Goal: Information Seeking & Learning: Find contact information

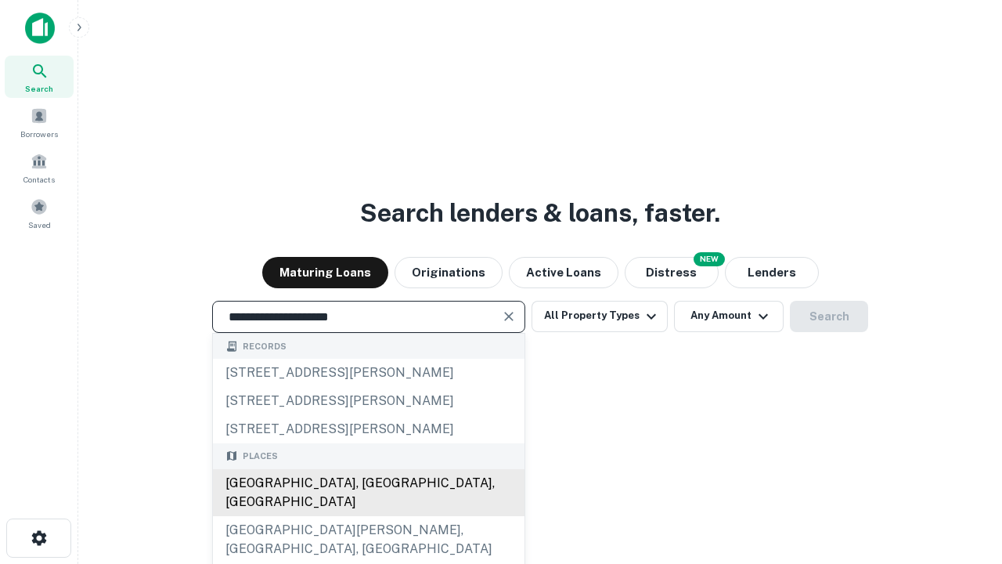
click at [368, 516] on div "[GEOGRAPHIC_DATA], [GEOGRAPHIC_DATA], [GEOGRAPHIC_DATA]" at bounding box center [369, 492] width 312 height 47
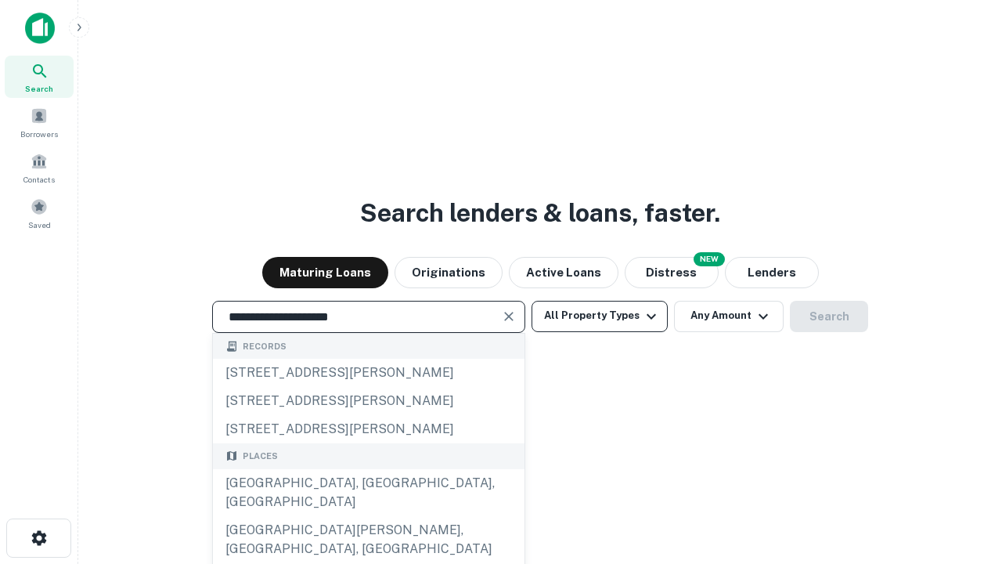
type input "**********"
click at [600, 316] on button "All Property Types" at bounding box center [600, 316] width 136 height 31
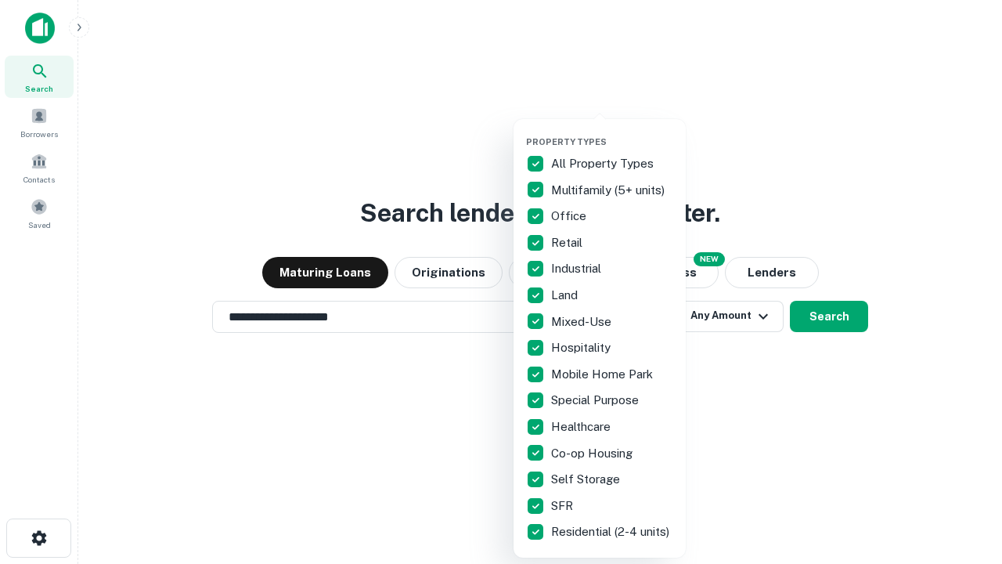
click at [612, 132] on button "button" at bounding box center [612, 132] width 172 height 1
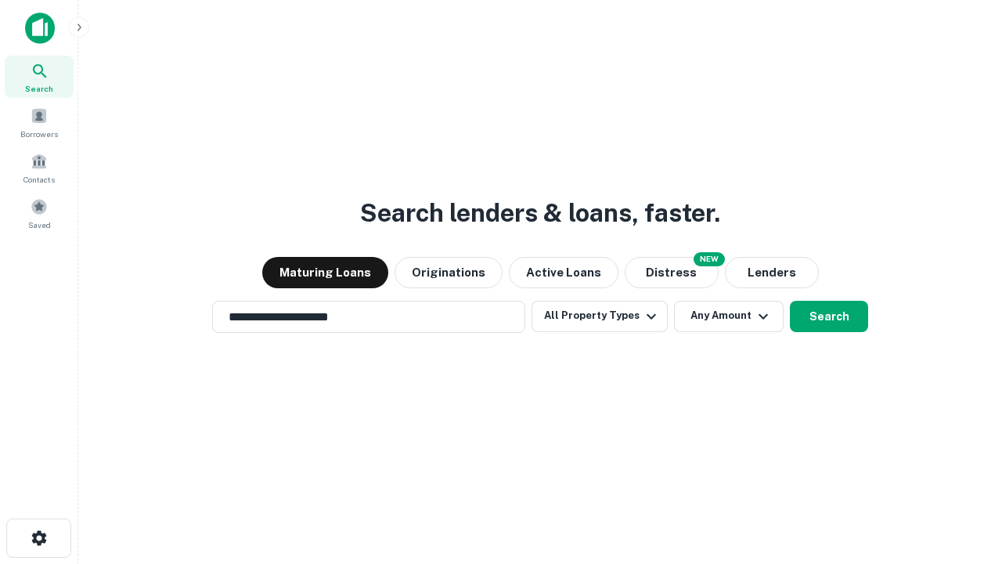
scroll to position [9, 189]
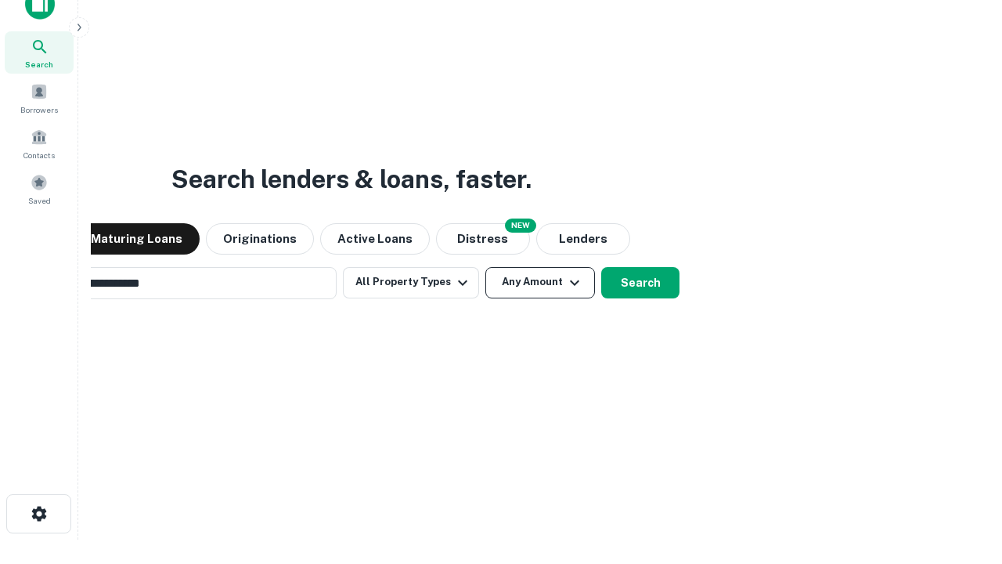
click at [485, 267] on button "Any Amount" at bounding box center [540, 282] width 110 height 31
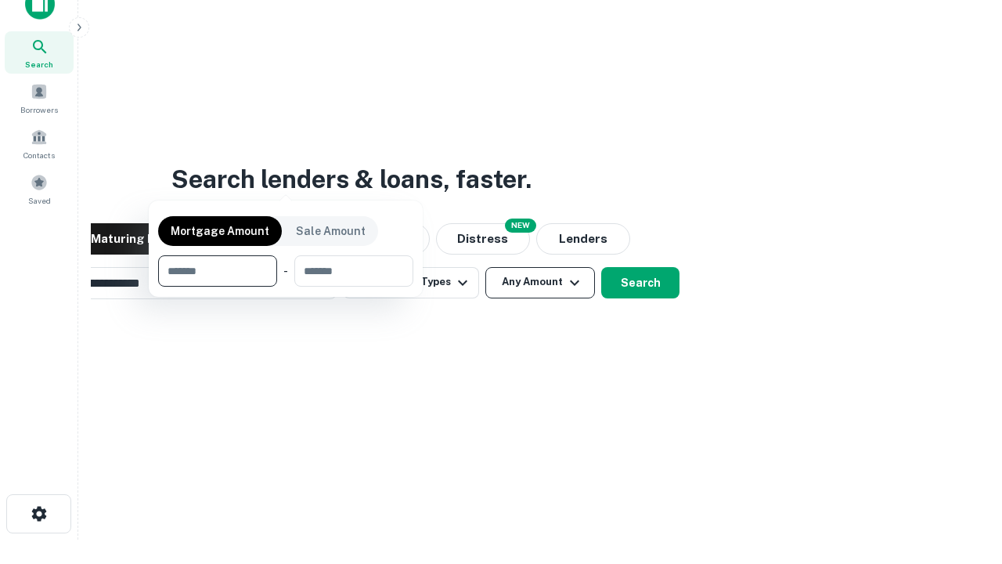
scroll to position [25, 0]
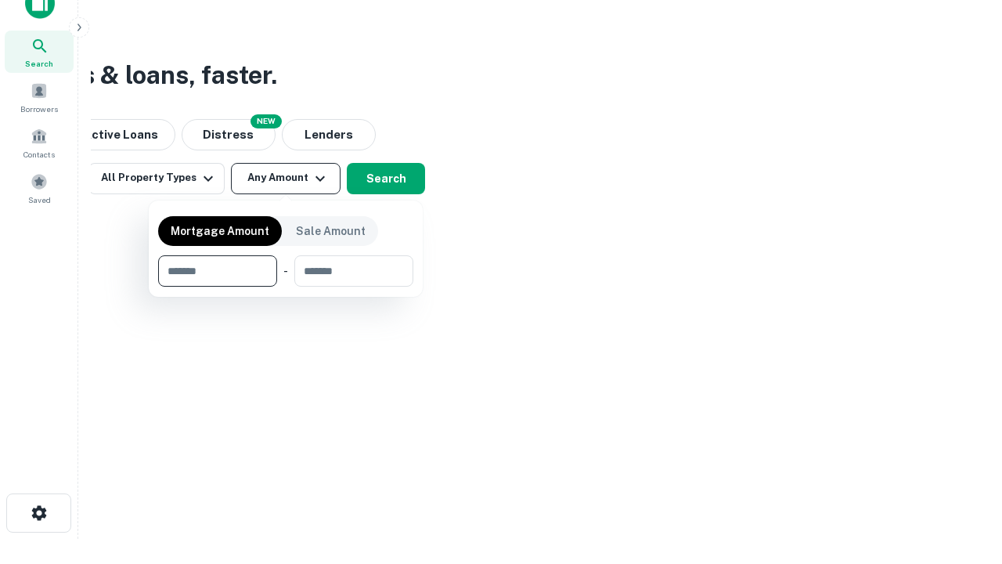
type input "*******"
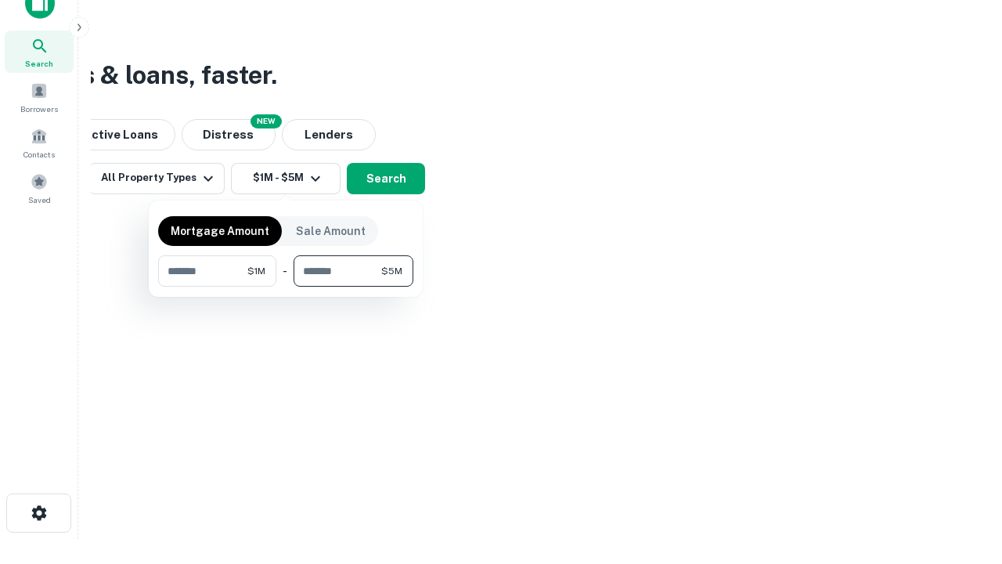
type input "*******"
click at [286, 287] on button "button" at bounding box center [285, 287] width 255 height 1
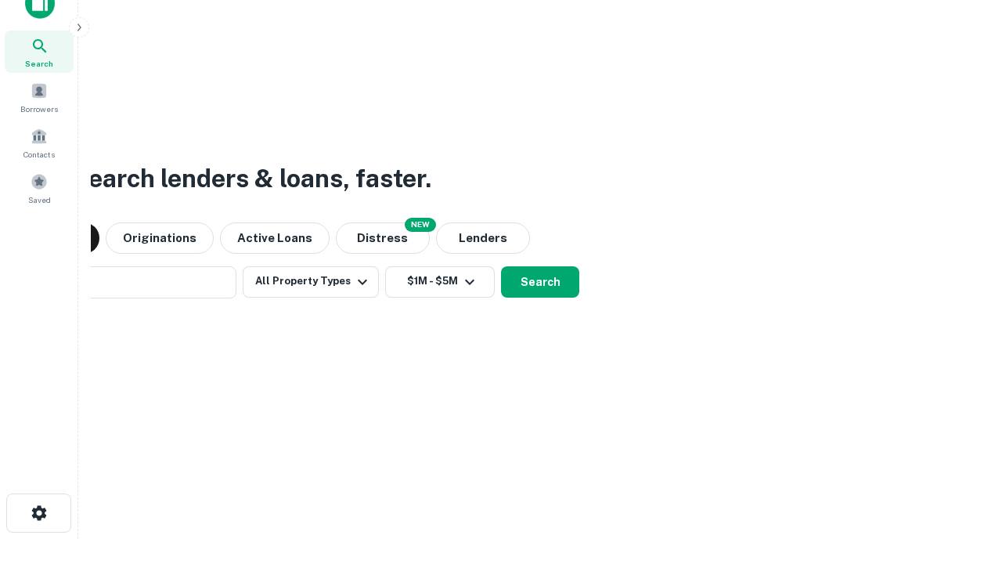
scroll to position [24, 0]
click at [501, 267] on button "Search" at bounding box center [540, 282] width 78 height 31
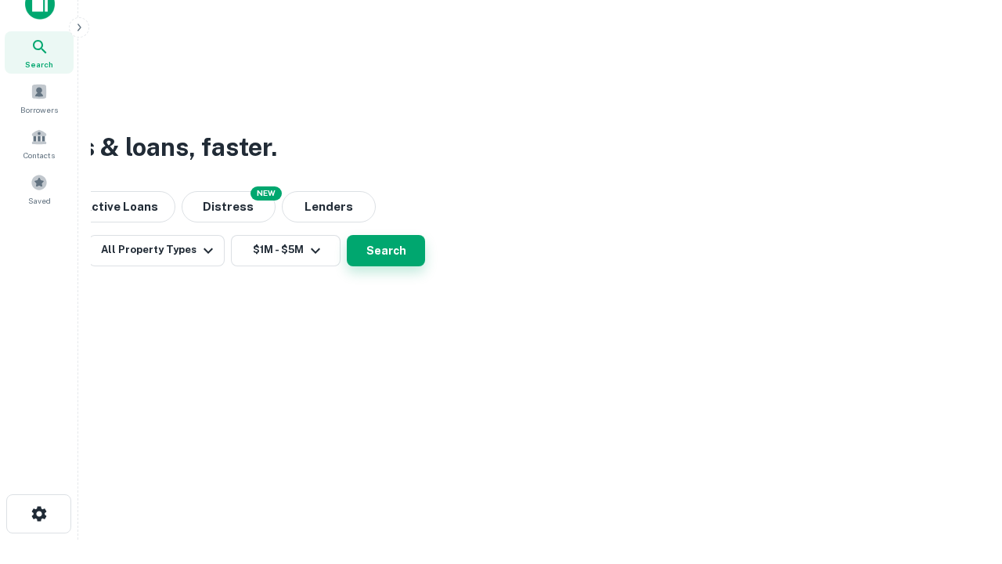
scroll to position [25, 0]
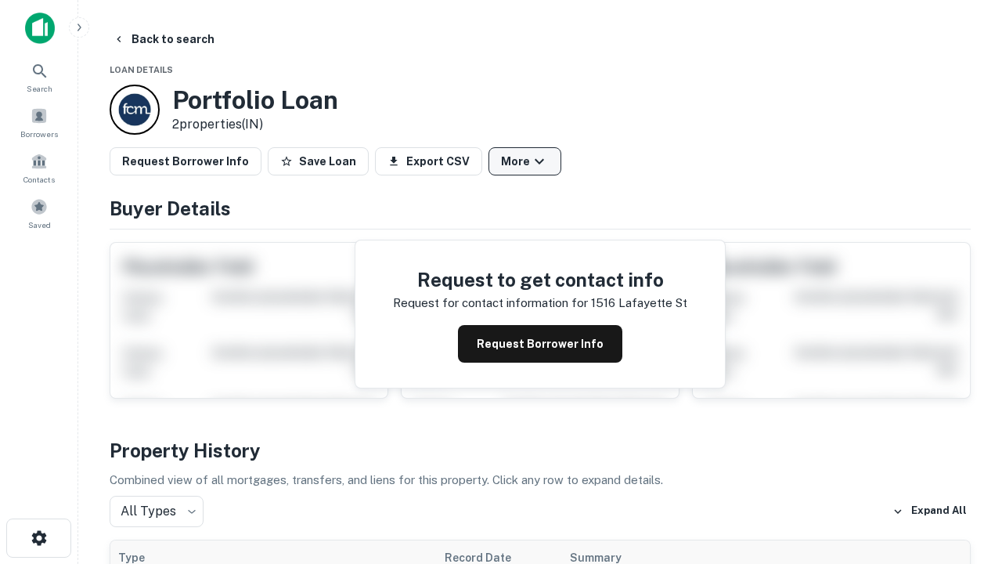
click at [525, 161] on button "More" at bounding box center [525, 161] width 73 height 28
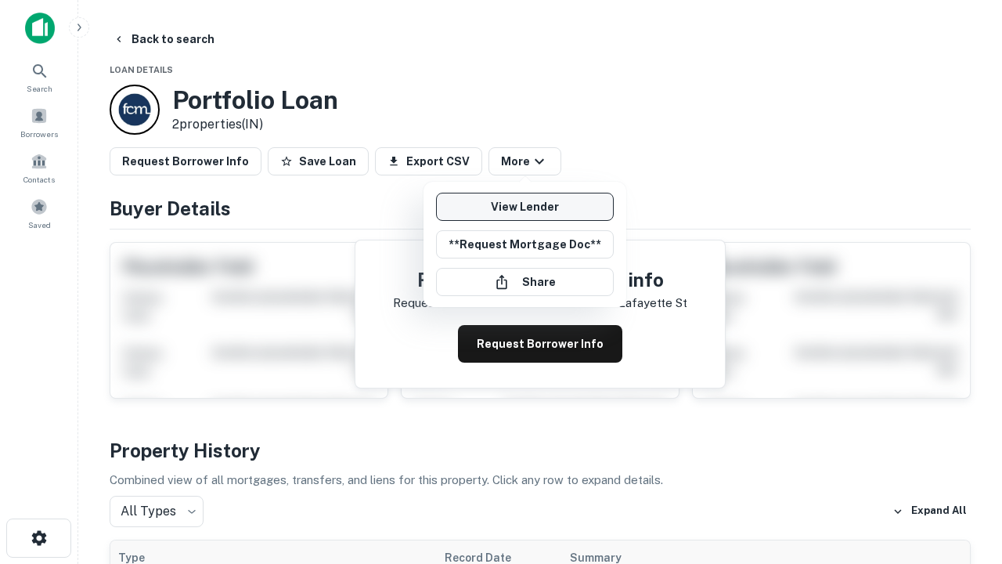
click at [525, 207] on link "View Lender" at bounding box center [525, 207] width 178 height 28
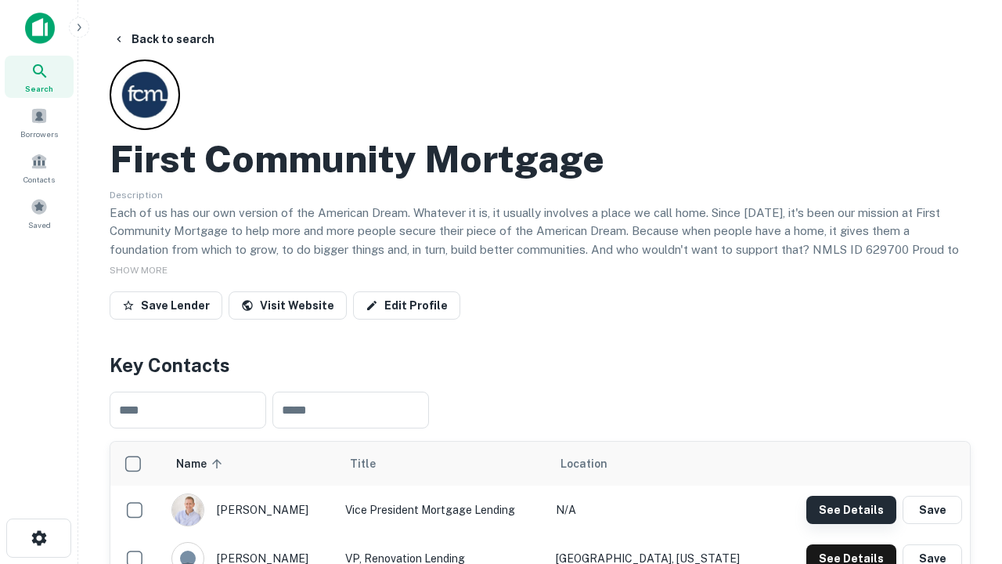
click at [851, 509] on button "See Details" at bounding box center [851, 510] width 90 height 28
click at [38, 538] on icon "button" at bounding box center [39, 537] width 19 height 19
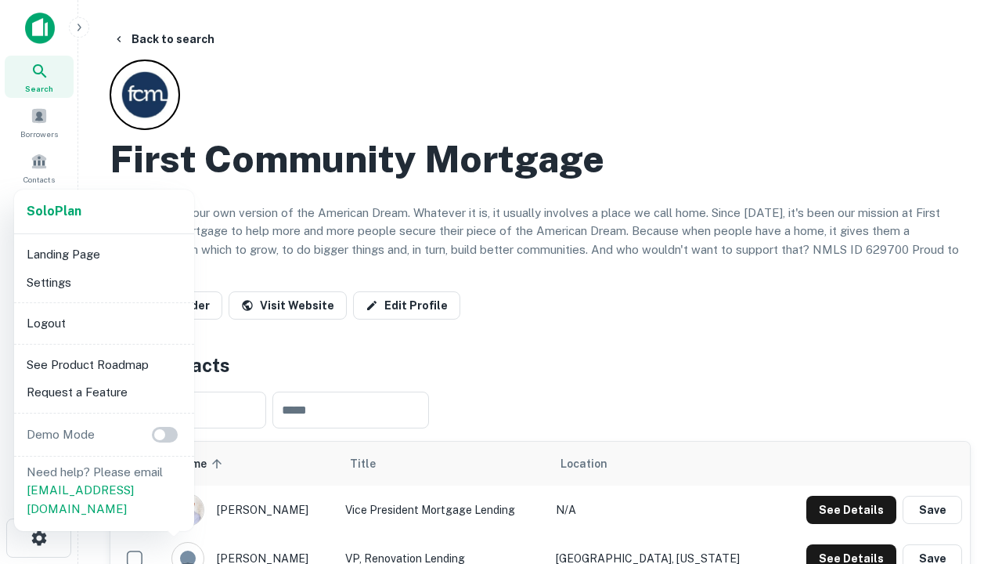
click at [103, 323] on li "Logout" at bounding box center [104, 323] width 168 height 28
